Goal: Contribute content: Contribute content

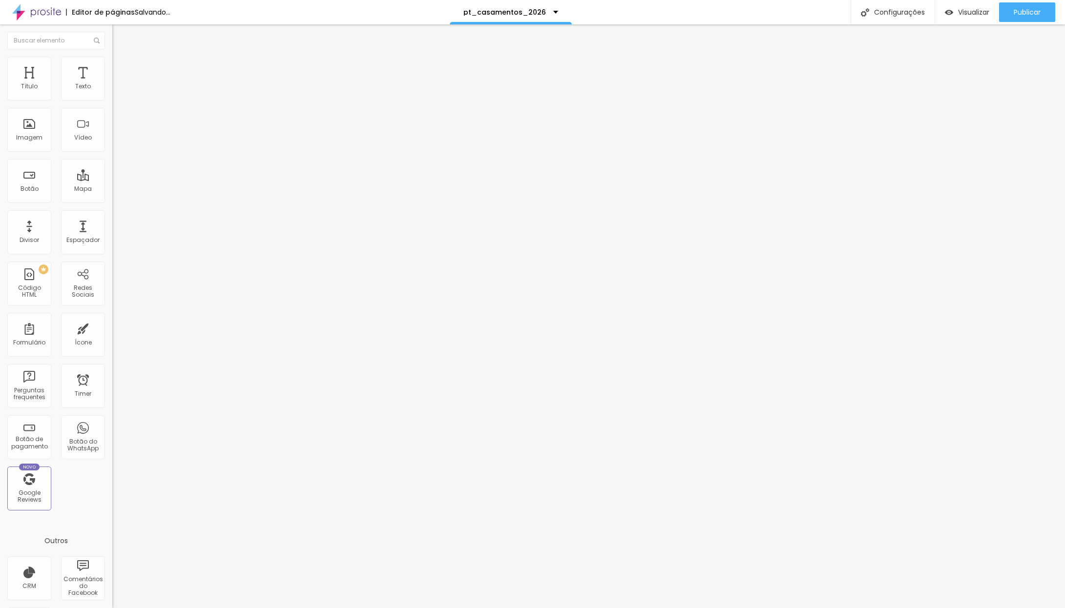
click at [112, 153] on span "1:1 Quadrado" at bounding box center [131, 148] width 39 height 8
click at [112, 180] on span "Original" at bounding box center [123, 175] width 23 height 8
click at [112, 153] on span "1:1 Quadrado" at bounding box center [131, 148] width 39 height 8
click at [112, 180] on span "Original" at bounding box center [123, 175] width 23 height 8
click at [112, 153] on span "1:1 Quadrado" at bounding box center [131, 148] width 39 height 8
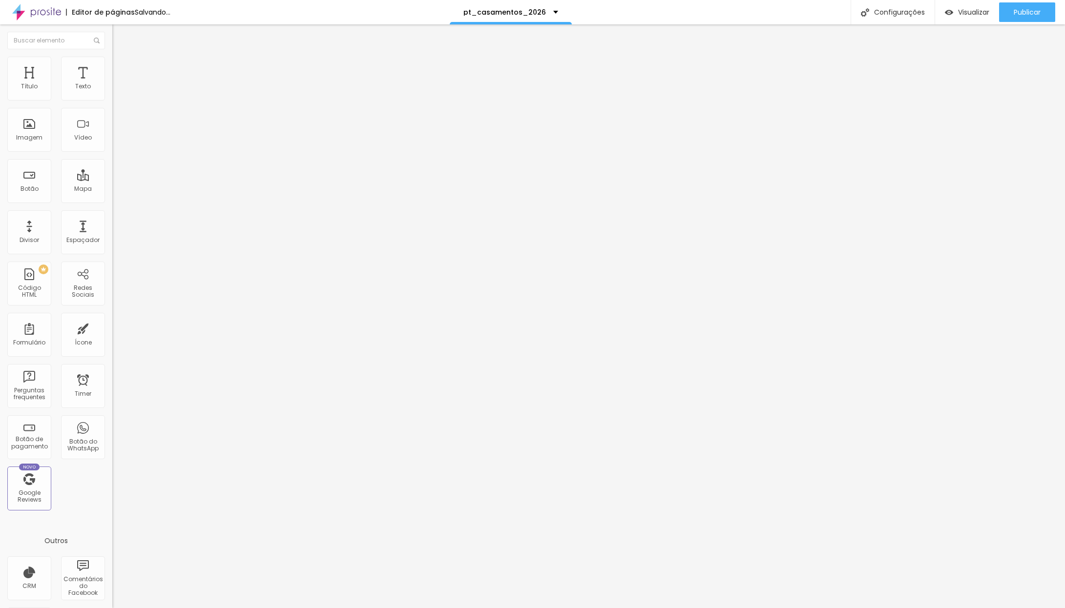
click at [112, 180] on span "Original" at bounding box center [123, 175] width 23 height 8
click at [121, 67] on span "Estilo" at bounding box center [128, 63] width 15 height 8
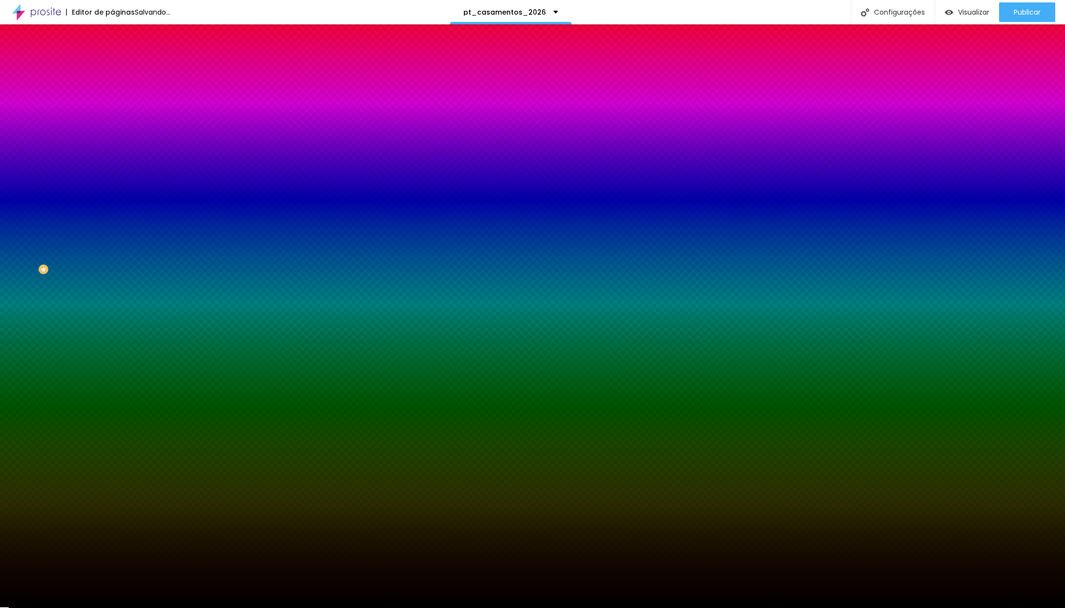
click at [112, 58] on ul "Conteúdo Estilo Avançado" at bounding box center [168, 61] width 112 height 29
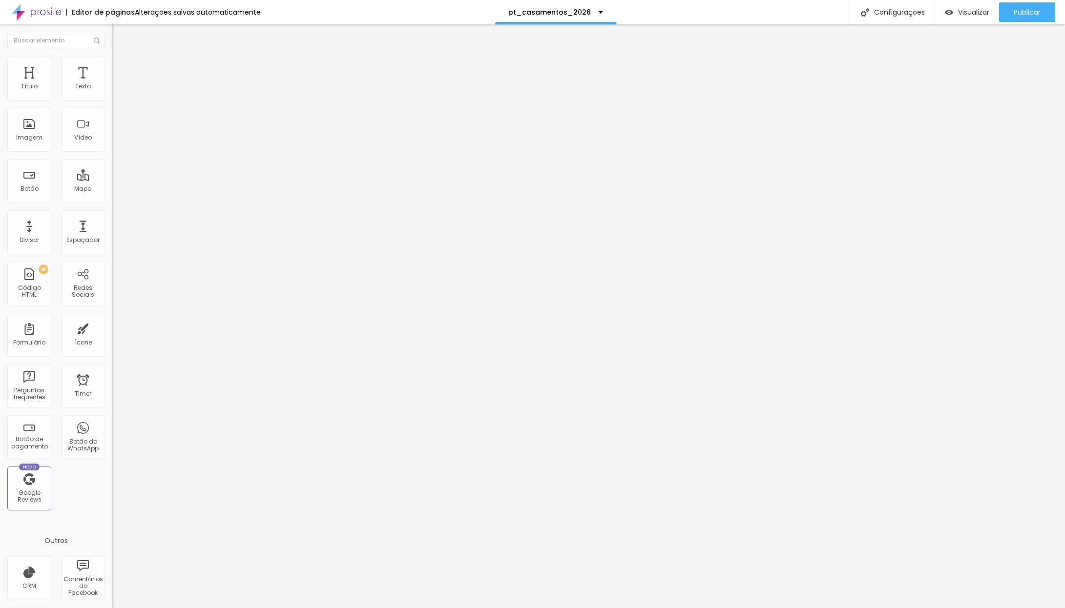
click at [112, 96] on img at bounding box center [115, 93] width 7 height 7
click at [112, 92] on div at bounding box center [168, 94] width 112 height 8
click at [112, 93] on div at bounding box center [168, 94] width 112 height 8
click at [112, 97] on img at bounding box center [115, 93] width 7 height 7
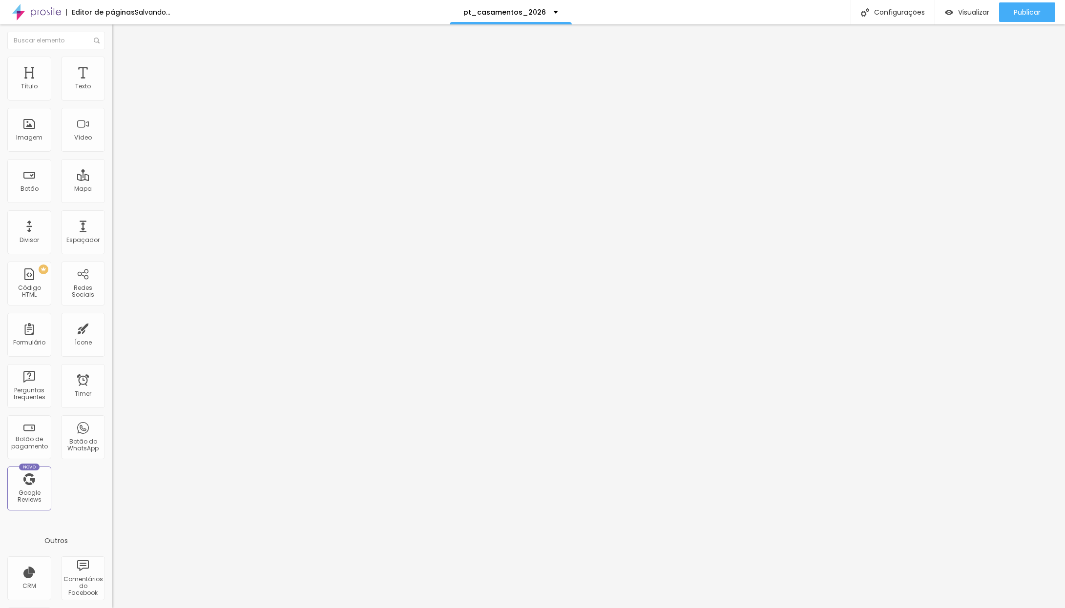
click at [112, 83] on div "Trocar imagem" at bounding box center [168, 79] width 112 height 7
click at [112, 84] on span "Trocar imagem" at bounding box center [138, 80] width 53 height 8
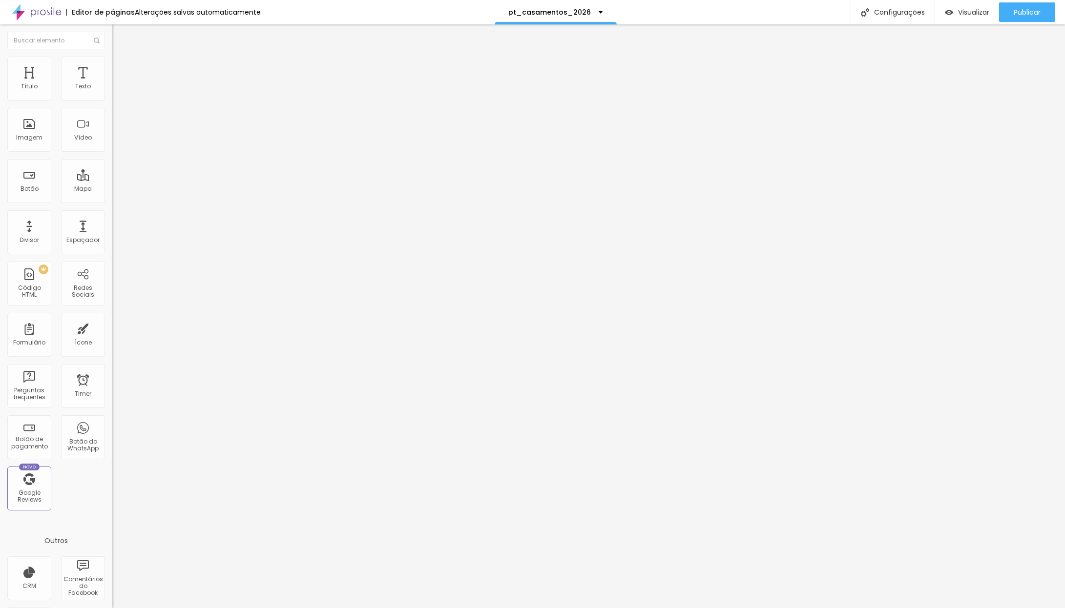
click at [112, 84] on span "Trocar imagem" at bounding box center [138, 80] width 53 height 8
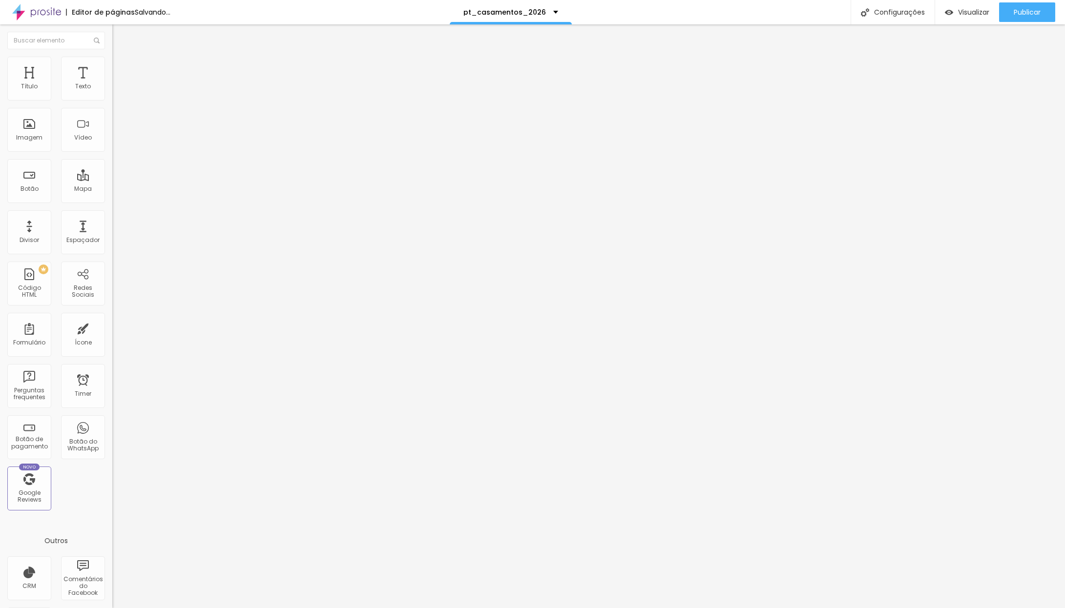
click at [112, 84] on span "Trocar imagem" at bounding box center [138, 80] width 53 height 8
drag, startPoint x: 101, startPoint y: 138, endPoint x: 268, endPoint y: 244, distance: 198.0
click at [112, 96] on img at bounding box center [115, 93] width 7 height 7
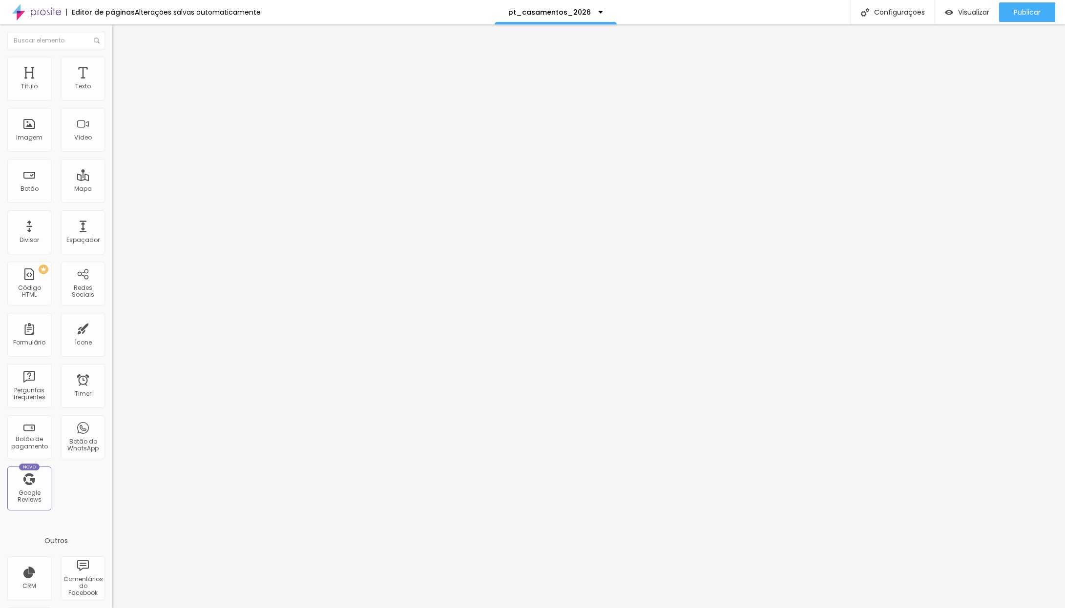
click at [112, 84] on span "Trocar imagem" at bounding box center [138, 80] width 53 height 8
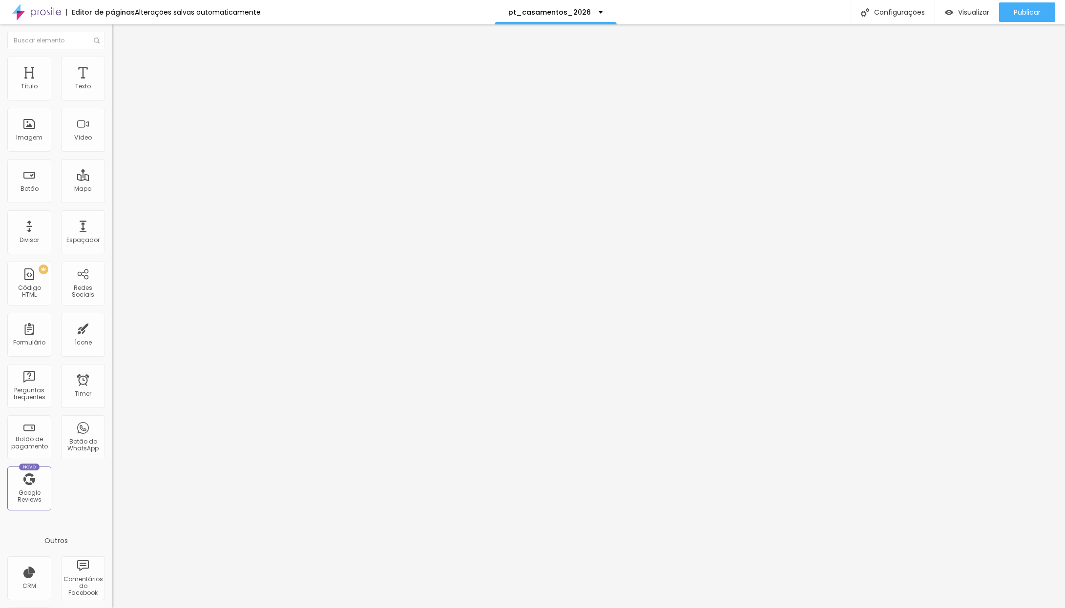
click at [1022, 12] on span "Publicar" at bounding box center [1026, 12] width 27 height 8
click at [1020, 14] on span "Publicar" at bounding box center [1026, 12] width 27 height 8
click at [112, 84] on span "Trocar imagem" at bounding box center [138, 80] width 53 height 8
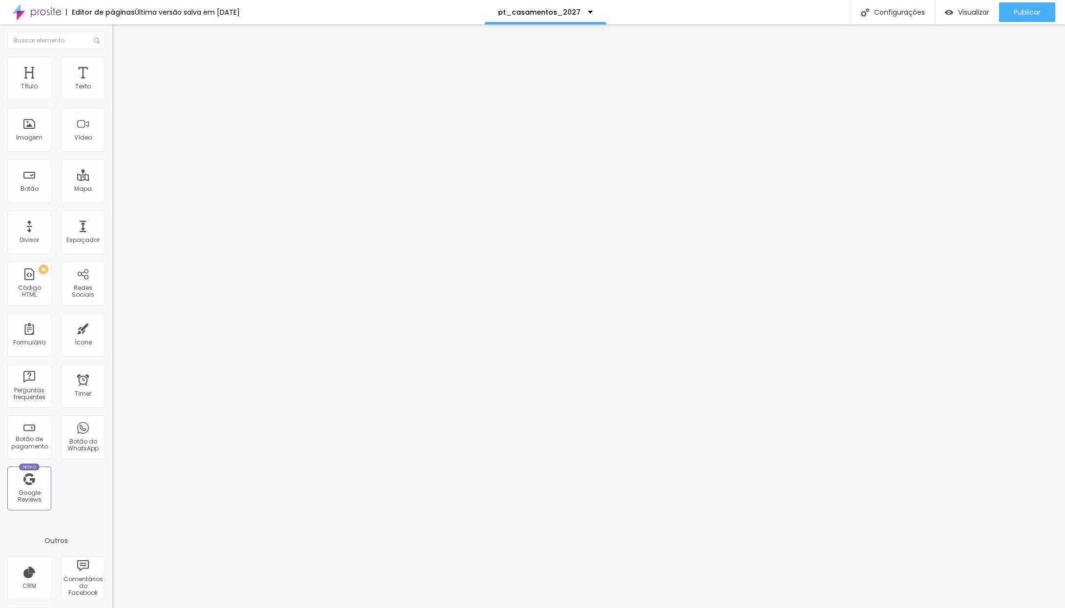
click at [112, 84] on span "Trocar imagem" at bounding box center [138, 80] width 53 height 8
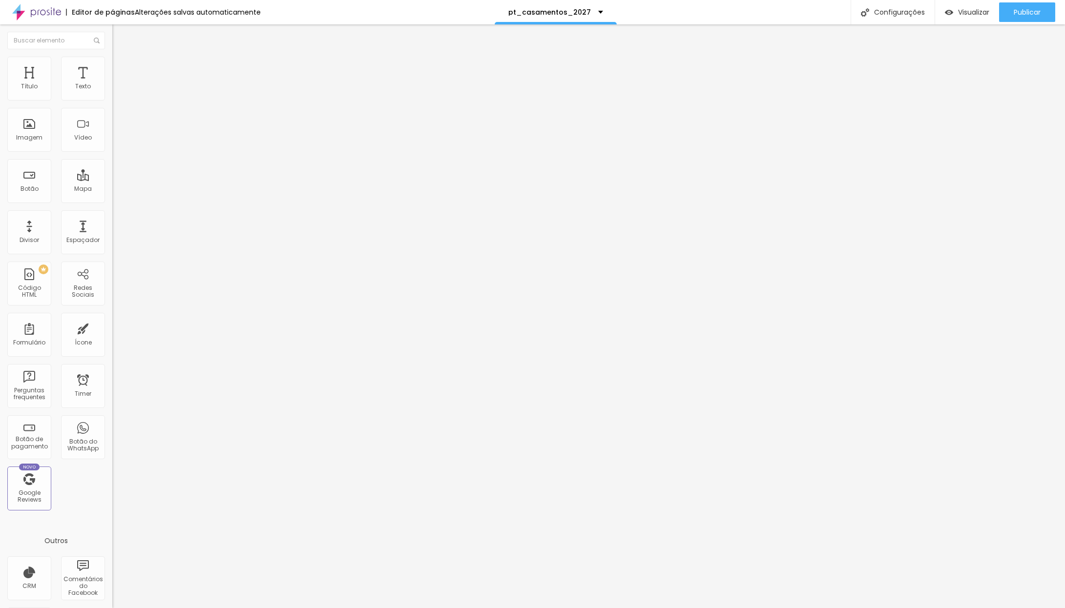
click at [112, 84] on span "Trocar imagem" at bounding box center [138, 80] width 53 height 8
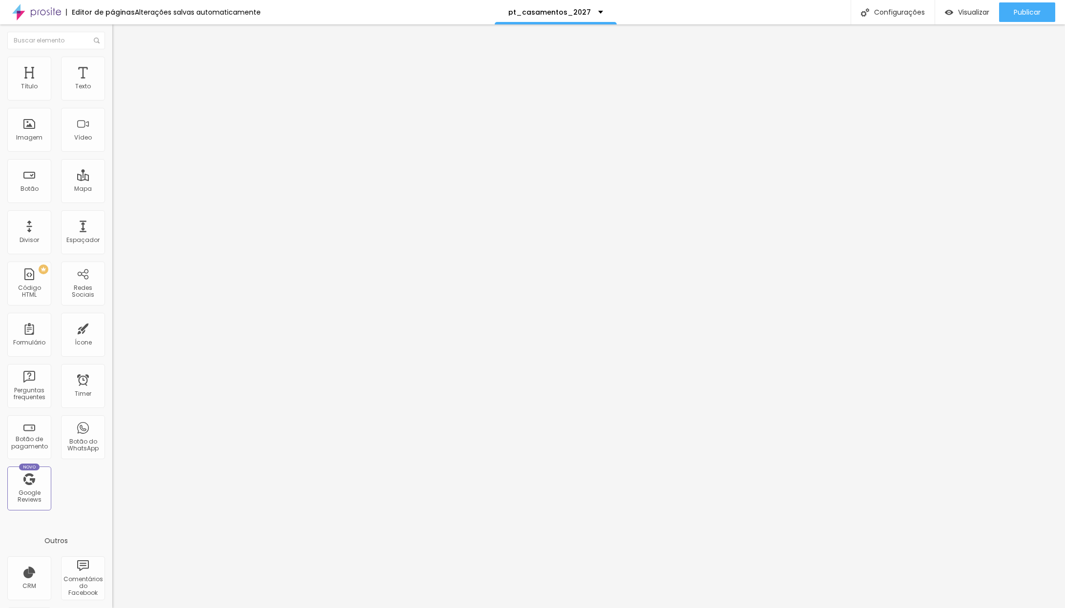
click at [1010, 14] on button "Publicar" at bounding box center [1027, 12] width 56 height 20
click at [1027, 16] on span "Publicar" at bounding box center [1026, 12] width 27 height 8
click at [112, 84] on span "Trocar imagem" at bounding box center [138, 80] width 53 height 8
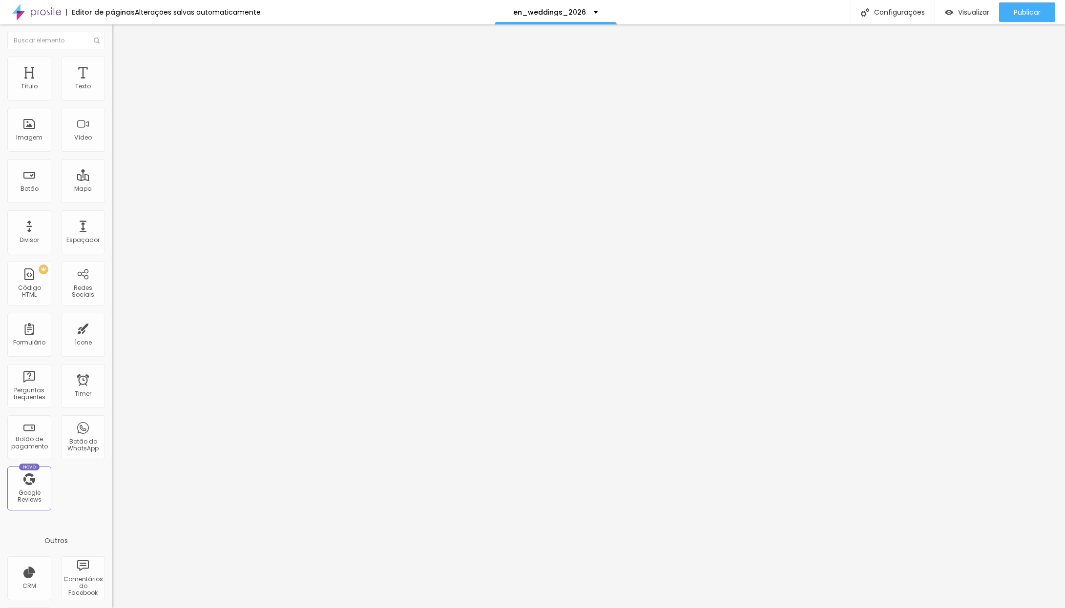
click at [112, 84] on span "Trocar imagem" at bounding box center [138, 80] width 53 height 8
drag, startPoint x: 105, startPoint y: 148, endPoint x: 245, endPoint y: 227, distance: 160.7
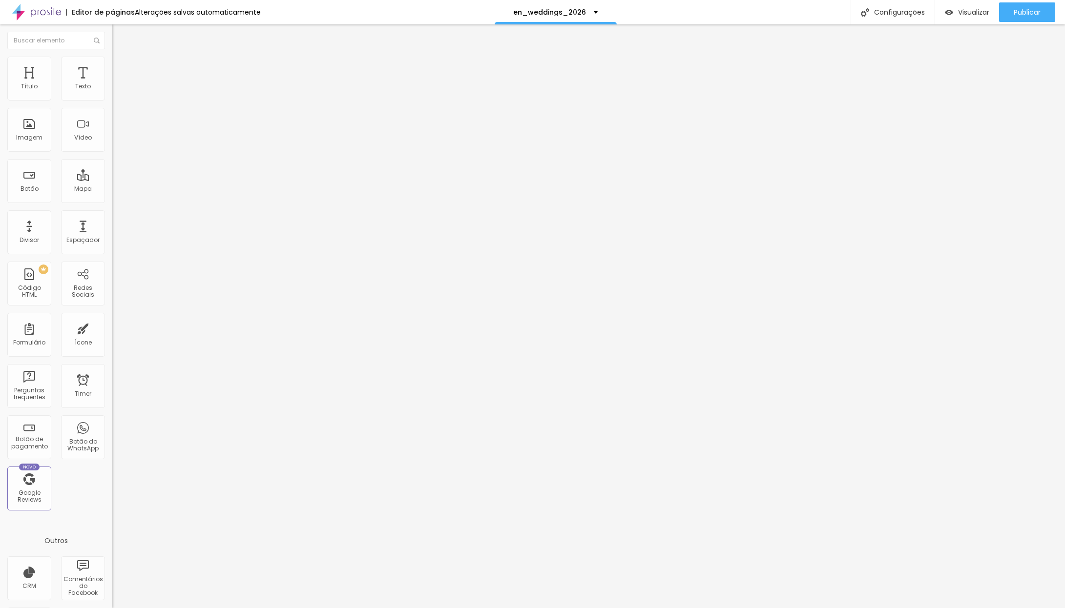
click at [112, 84] on span "Trocar imagem" at bounding box center [138, 80] width 53 height 8
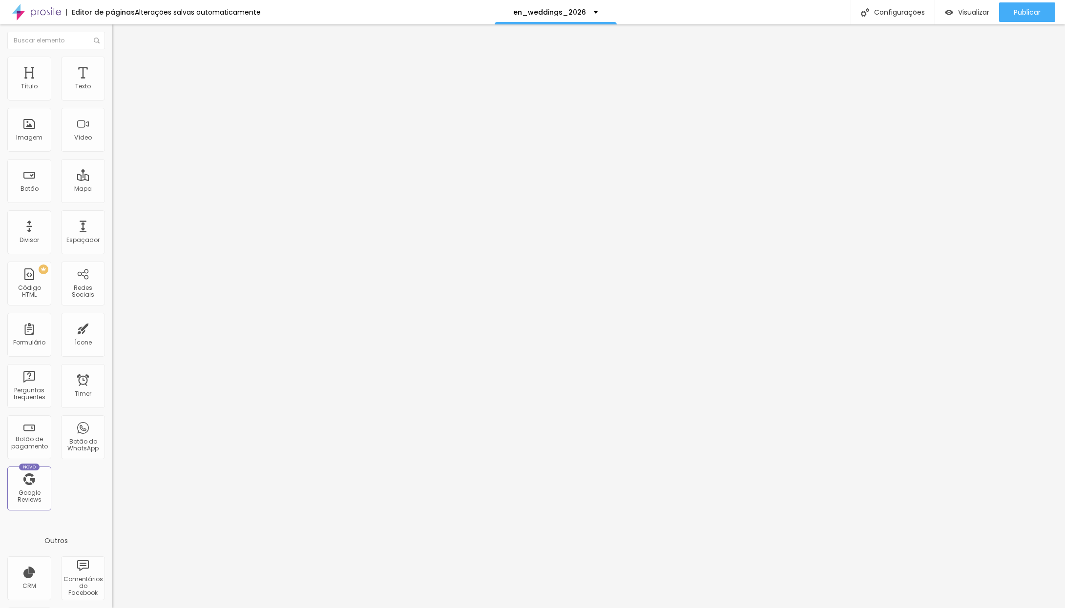
click at [1017, 14] on span "Publicar" at bounding box center [1026, 12] width 27 height 8
